Goal: Task Accomplishment & Management: Manage account settings

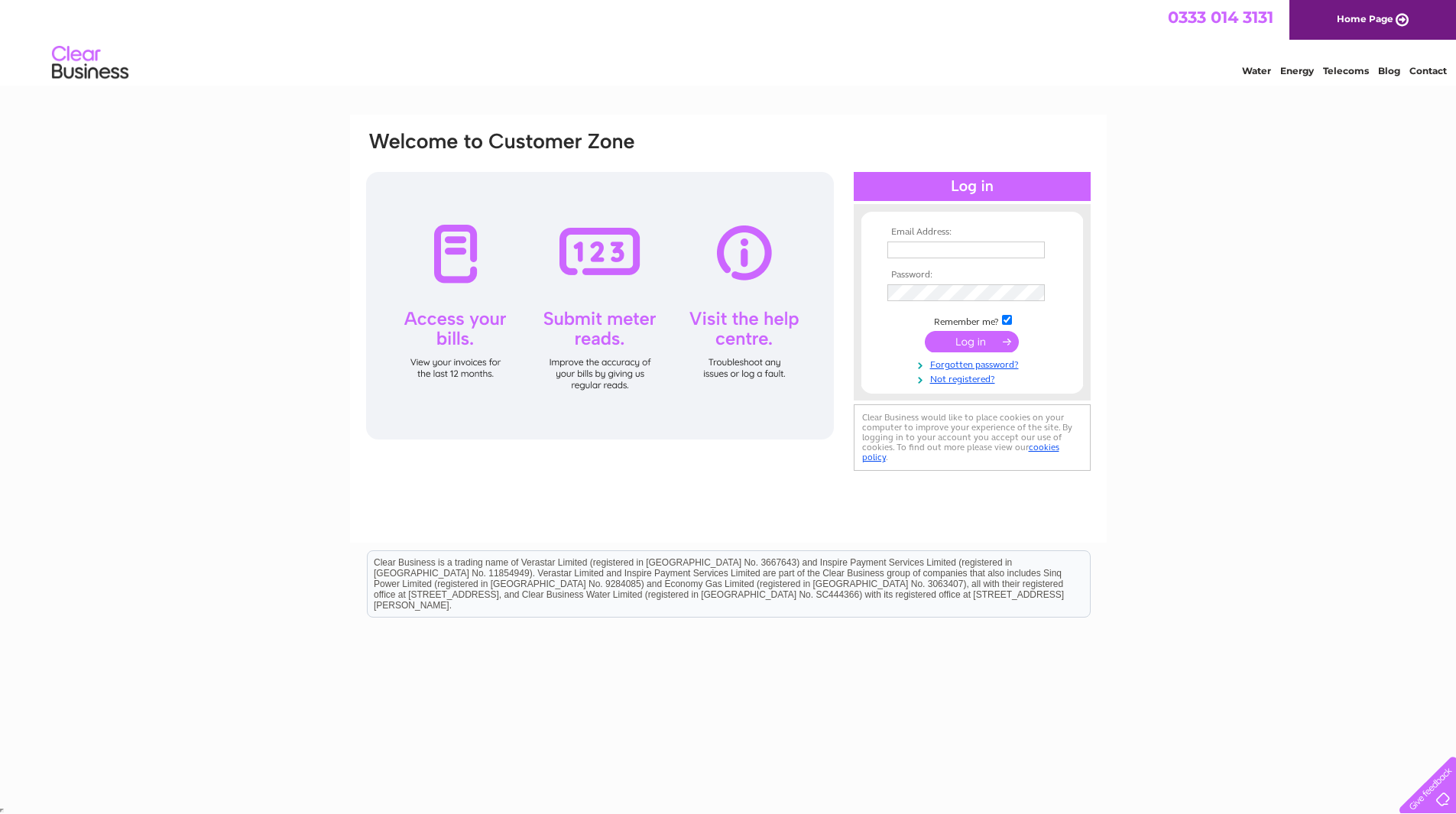
type input "[EMAIL_ADDRESS][DOMAIN_NAME]"
click at [969, 340] on input "submit" at bounding box center [971, 341] width 94 height 21
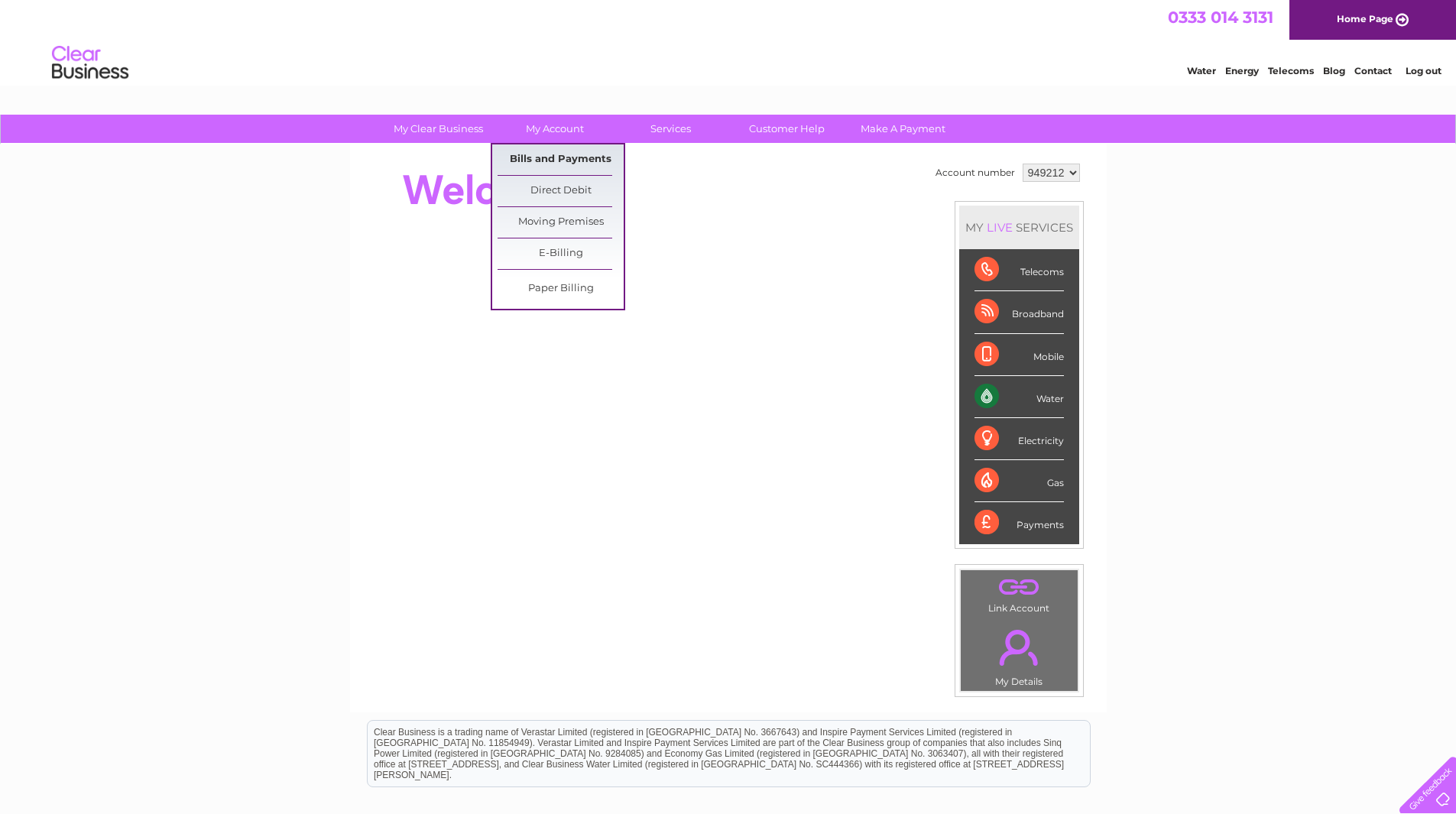
click at [548, 154] on link "Bills and Payments" at bounding box center [560, 159] width 126 height 31
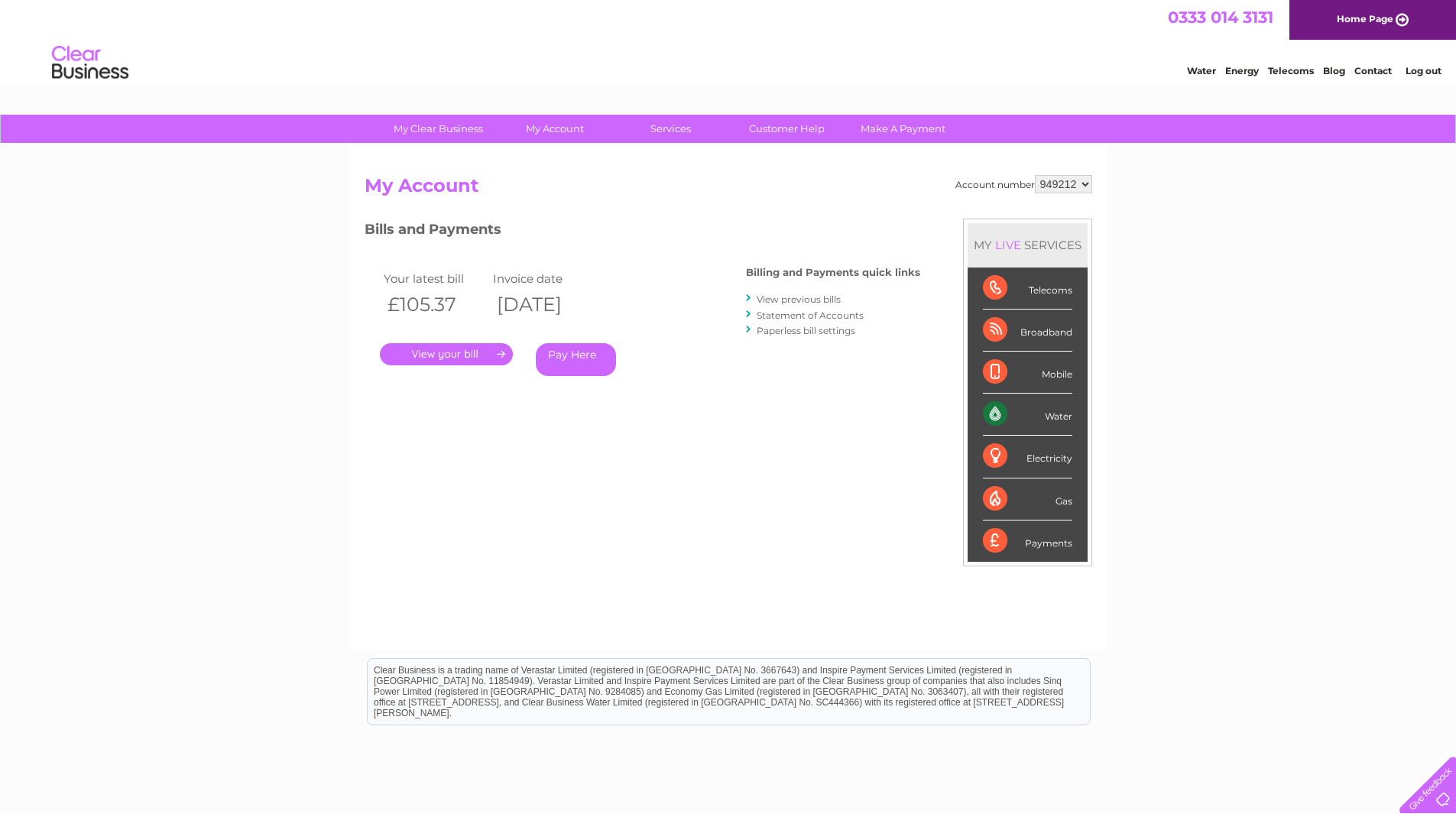
click at [1071, 183] on select "949212" at bounding box center [1062, 185] width 57 height 19
click at [464, 350] on link "." at bounding box center [446, 354] width 133 height 22
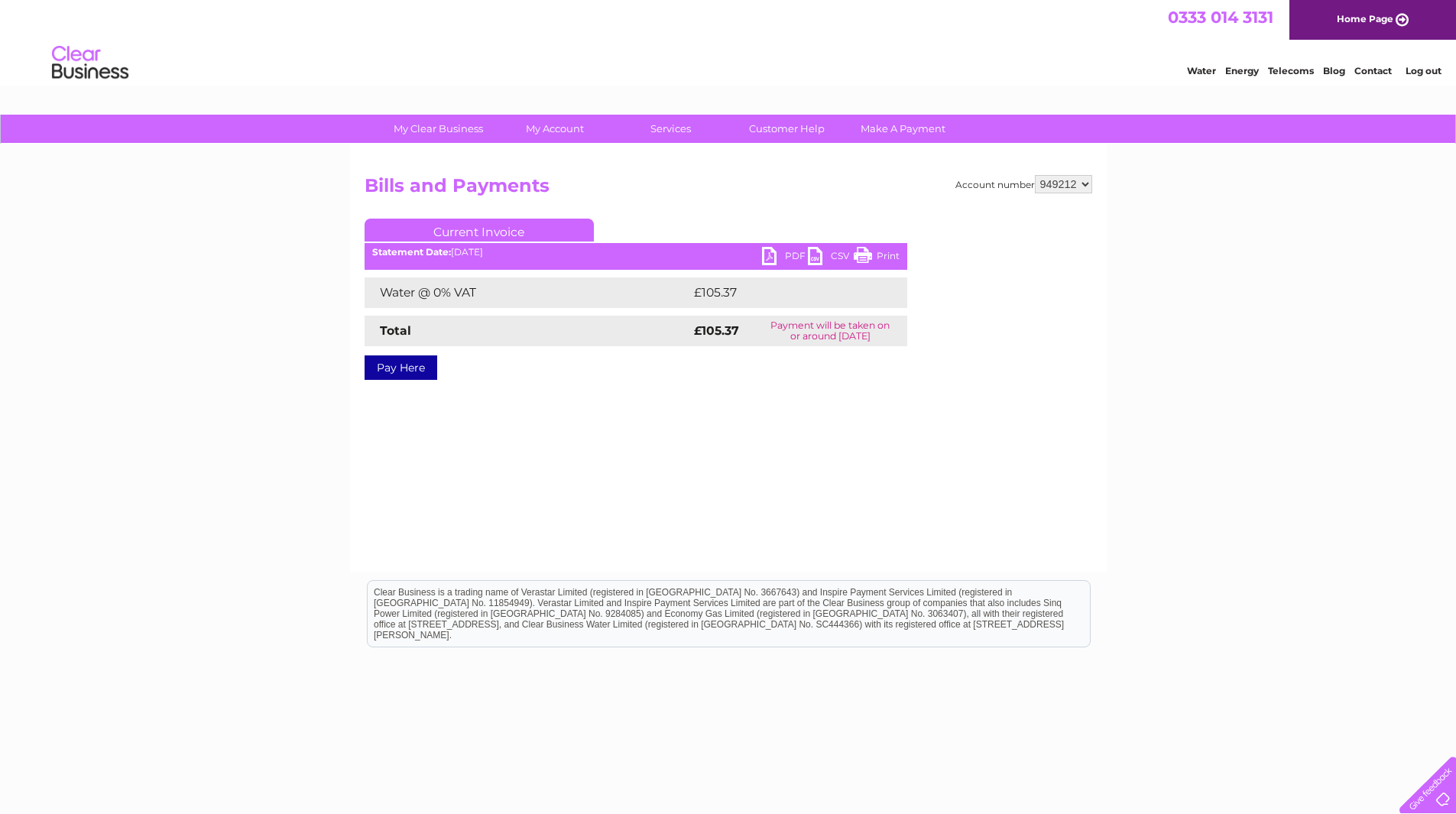
click at [785, 255] on link "PDF" at bounding box center [784, 258] width 46 height 22
